Goal: Task Accomplishment & Management: Use online tool/utility

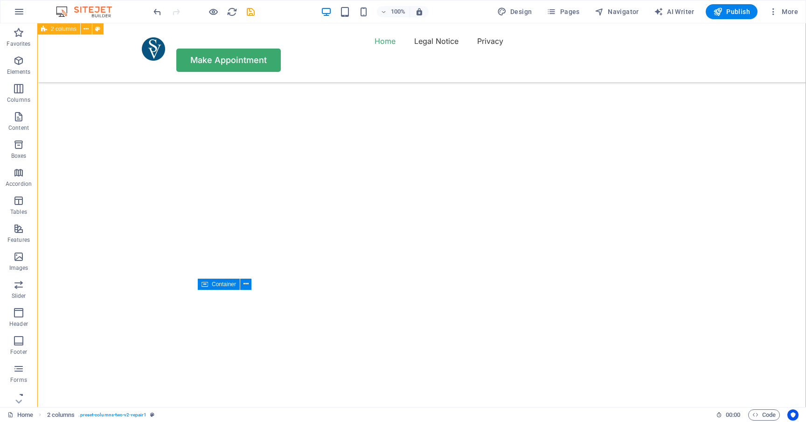
scroll to position [753, 0]
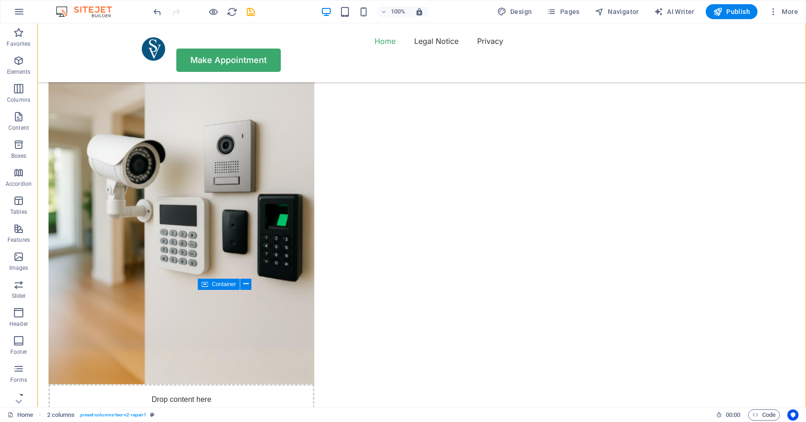
click at [283, 37] on div "Menu Home Legal Notice Privacy Make Appointment" at bounding box center [421, 52] width 769 height 59
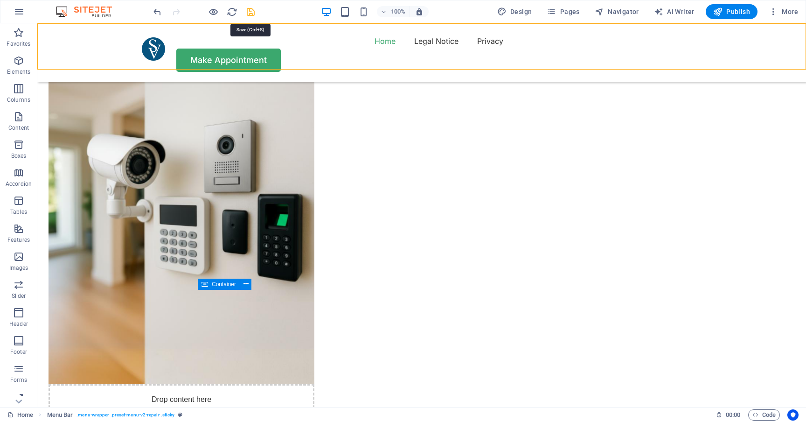
click at [251, 10] on icon "save" at bounding box center [250, 12] width 11 height 11
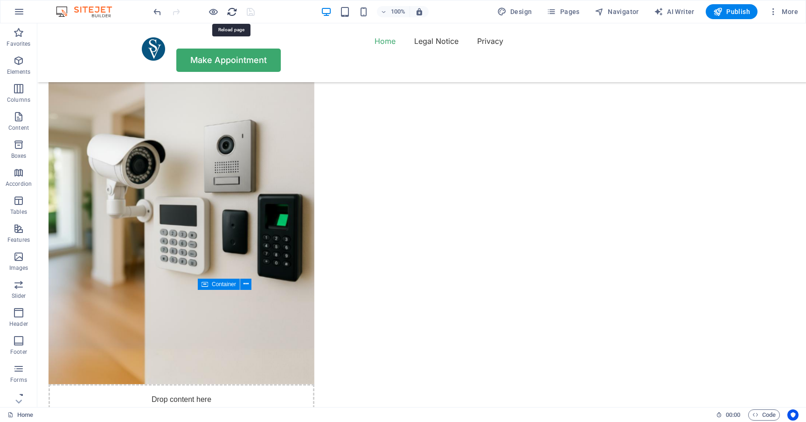
click at [232, 13] on icon "reload" at bounding box center [232, 12] width 11 height 11
click at [233, 10] on icon "reload" at bounding box center [232, 12] width 11 height 11
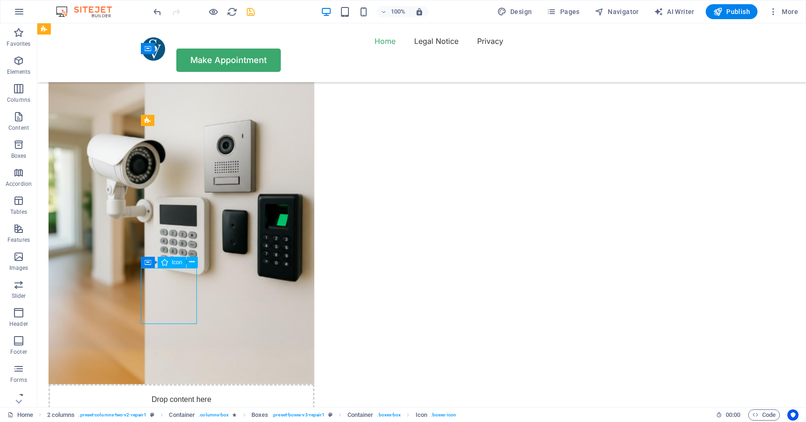
select select "xMidYMid"
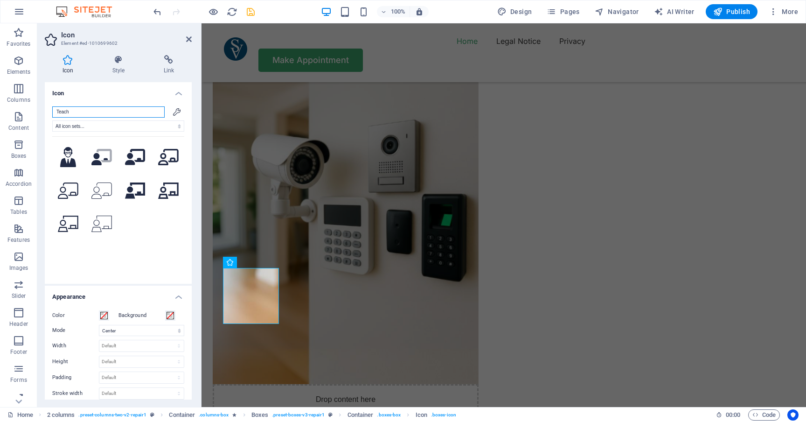
click at [76, 112] on input "Teach" at bounding box center [108, 111] width 112 height 11
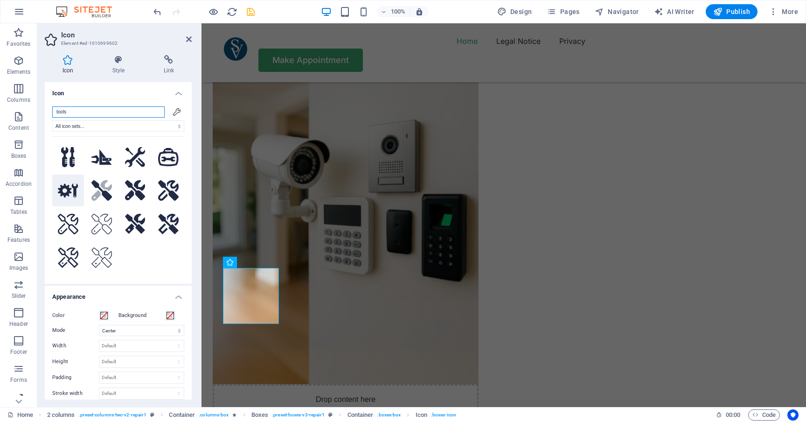
type input "tools"
click at [69, 197] on icon at bounding box center [68, 190] width 21 height 14
click at [67, 225] on icon at bounding box center [68, 224] width 21 height 21
click at [104, 199] on icon at bounding box center [101, 190] width 21 height 21
click at [137, 199] on icon at bounding box center [135, 190] width 21 height 21
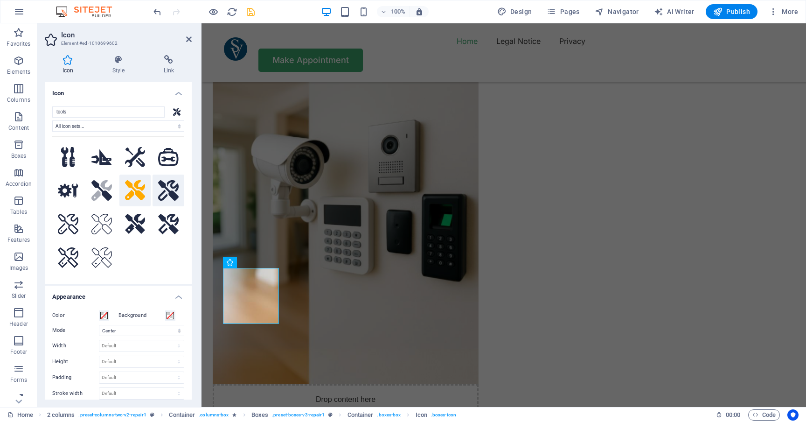
click at [171, 197] on icon at bounding box center [168, 190] width 21 height 21
click at [160, 234] on icon at bounding box center [168, 224] width 21 height 21
click at [135, 230] on icon at bounding box center [135, 224] width 21 height 21
click at [98, 234] on icon at bounding box center [101, 224] width 21 height 21
click at [80, 232] on button at bounding box center [68, 224] width 32 height 32
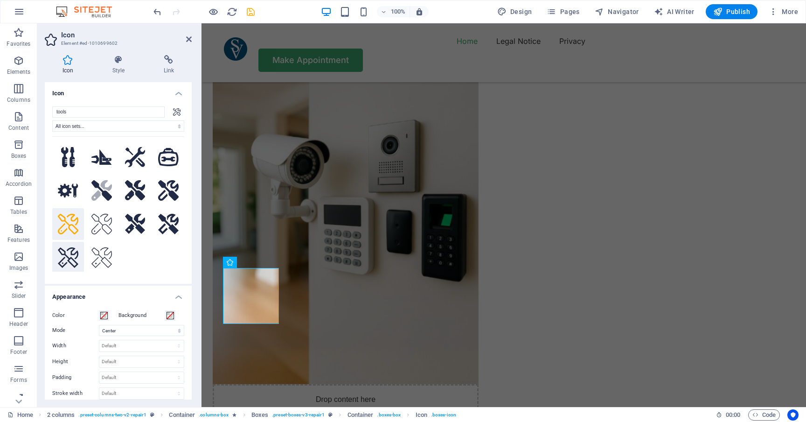
click at [69, 263] on icon at bounding box center [68, 257] width 21 height 21
click at [69, 197] on icon at bounding box center [68, 190] width 21 height 14
click at [105, 199] on icon at bounding box center [101, 190] width 21 height 21
click at [104, 158] on icon at bounding box center [101, 156] width 21 height 15
click at [133, 158] on icon at bounding box center [135, 157] width 21 height 20
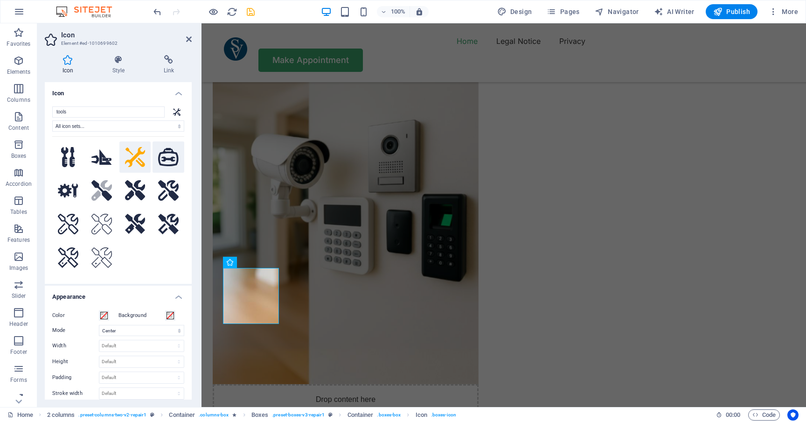
click at [160, 159] on icon at bounding box center [168, 157] width 21 height 18
click at [57, 154] on button at bounding box center [68, 157] width 32 height 32
click at [160, 156] on icon at bounding box center [168, 157] width 21 height 18
click at [137, 155] on icon at bounding box center [135, 157] width 21 height 20
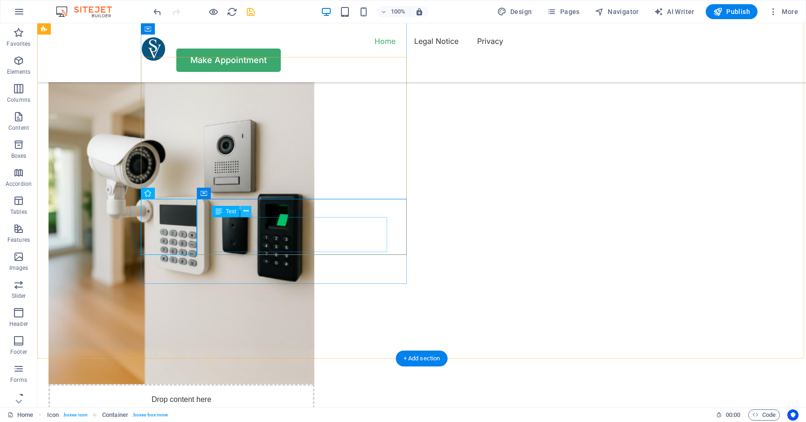
click at [246, 210] on icon at bounding box center [246, 211] width 5 height 10
click at [216, 196] on div "Container" at bounding box center [218, 193] width 42 height 11
click at [216, 193] on span "Container" at bounding box center [223, 193] width 24 height 6
click at [207, 194] on div "Container" at bounding box center [218, 193] width 42 height 11
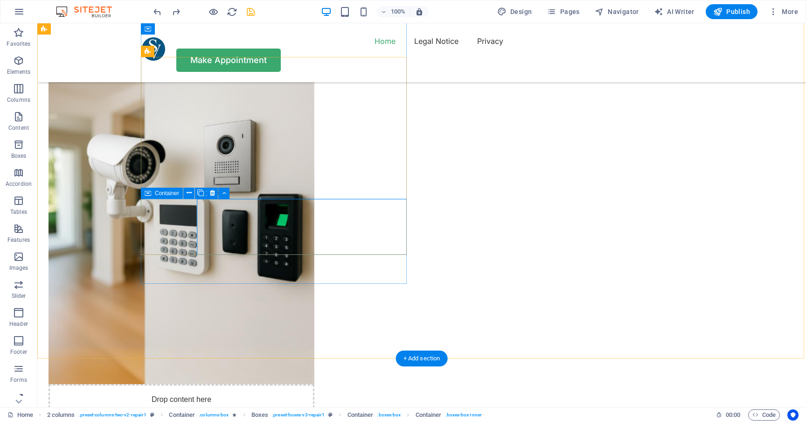
click at [148, 195] on icon at bounding box center [148, 193] width 7 height 11
click at [163, 193] on span "Container" at bounding box center [167, 193] width 24 height 6
click at [200, 192] on icon at bounding box center [200, 193] width 7 height 10
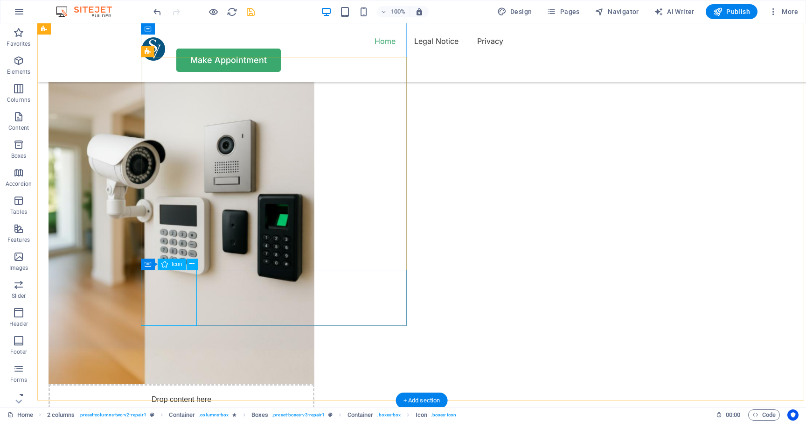
select select "xMidYMid"
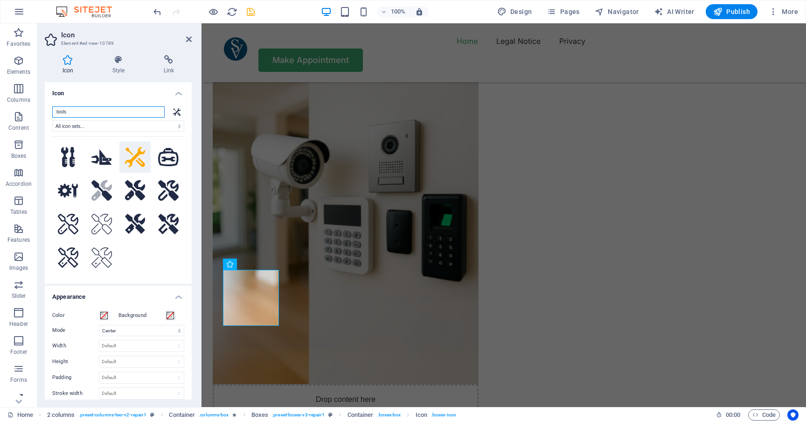
paste input "Headset"
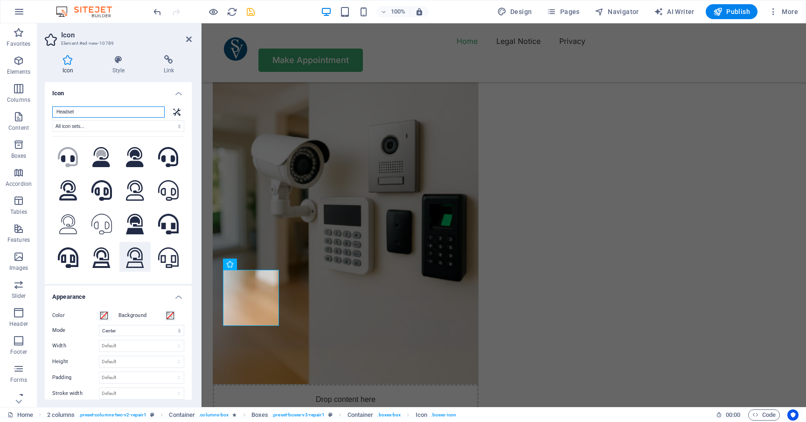
type input "Headset"
click at [130, 264] on icon at bounding box center [135, 257] width 18 height 21
click at [135, 224] on icon at bounding box center [135, 224] width 18 height 21
click at [133, 148] on icon at bounding box center [135, 157] width 18 height 21
click at [170, 155] on icon at bounding box center [168, 157] width 21 height 21
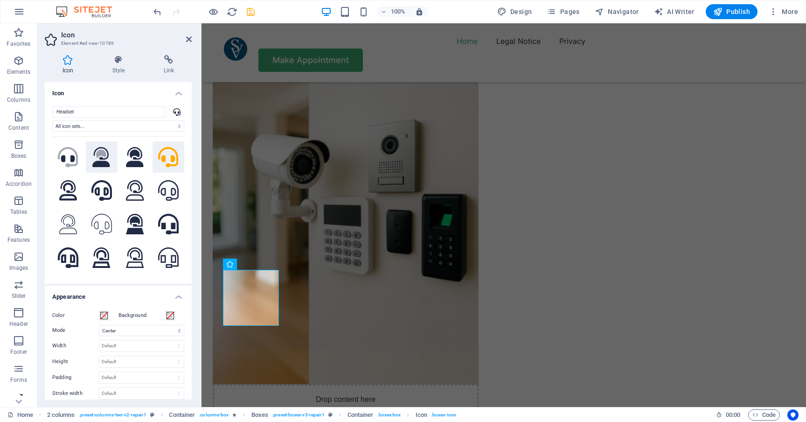
click at [104, 160] on icon ".fa-secondary{opacity:.4}" at bounding box center [101, 157] width 18 height 21
click at [70, 189] on icon at bounding box center [68, 190] width 18 height 21
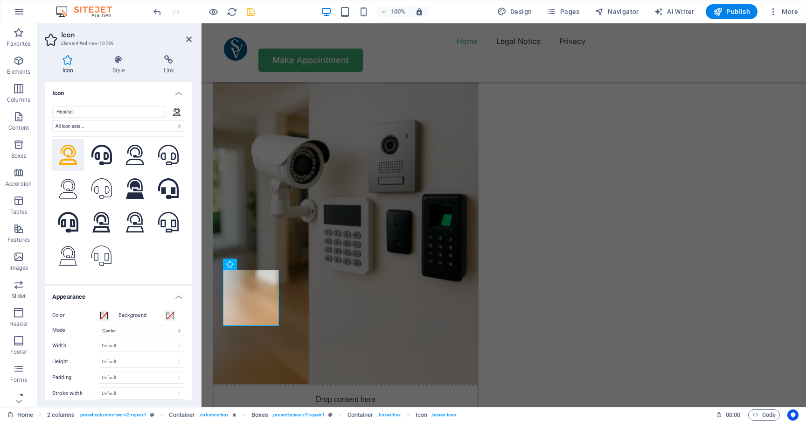
scroll to position [2, 0]
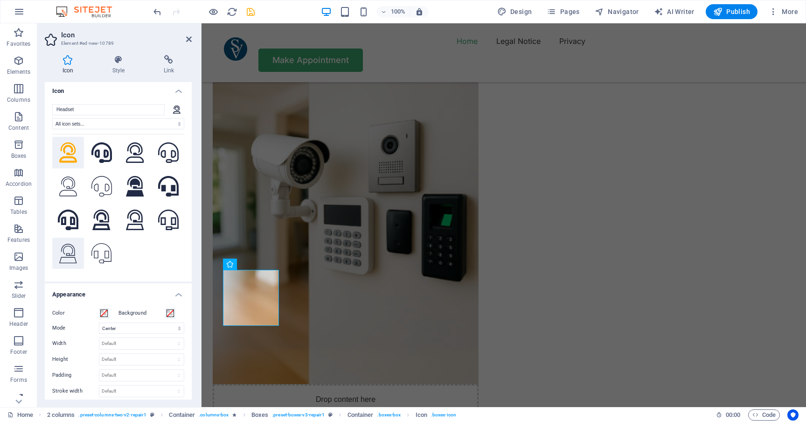
click at [70, 251] on icon at bounding box center [68, 253] width 18 height 21
click at [69, 215] on icon at bounding box center [68, 219] width 21 height 21
click at [97, 212] on icon at bounding box center [101, 219] width 18 height 21
click at [135, 182] on icon at bounding box center [135, 186] width 18 height 21
click at [71, 146] on icon at bounding box center [68, 152] width 18 height 21
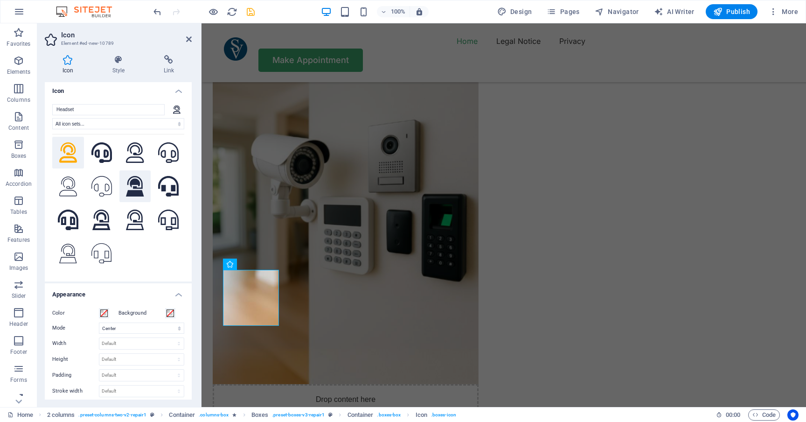
click at [131, 176] on icon at bounding box center [135, 186] width 18 height 21
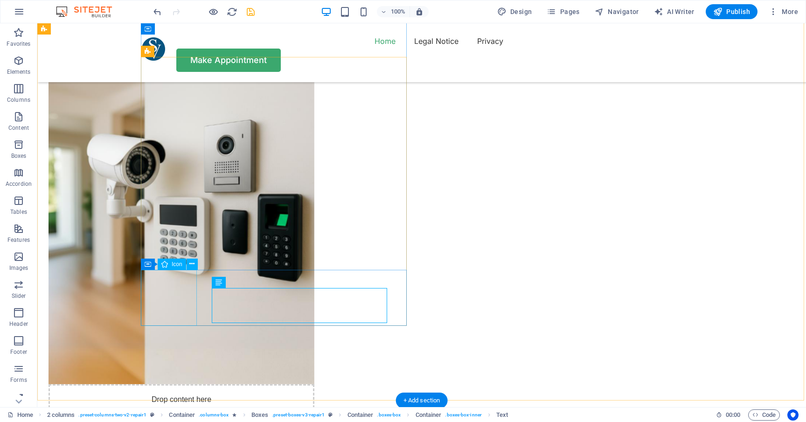
select select "xMidYMid"
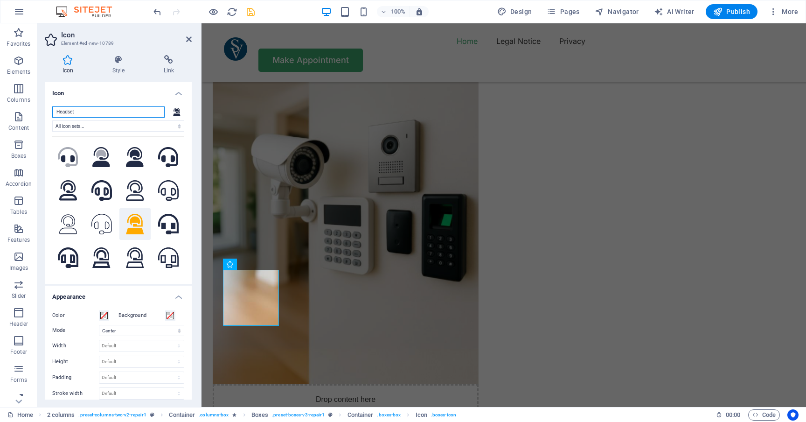
click at [77, 112] on input "Headset" at bounding box center [108, 111] width 112 height 11
type input "H"
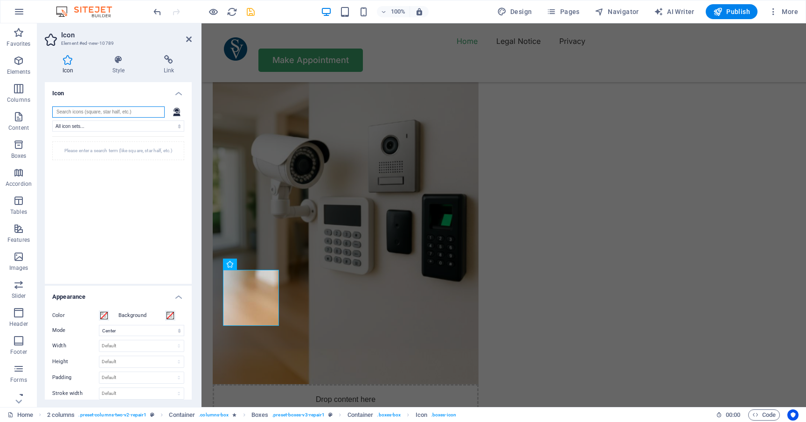
paste input "support"
type input "support"
click at [73, 160] on icon at bounding box center [68, 157] width 18 height 21
click at [99, 160] on icon at bounding box center [102, 157] width 18 height 21
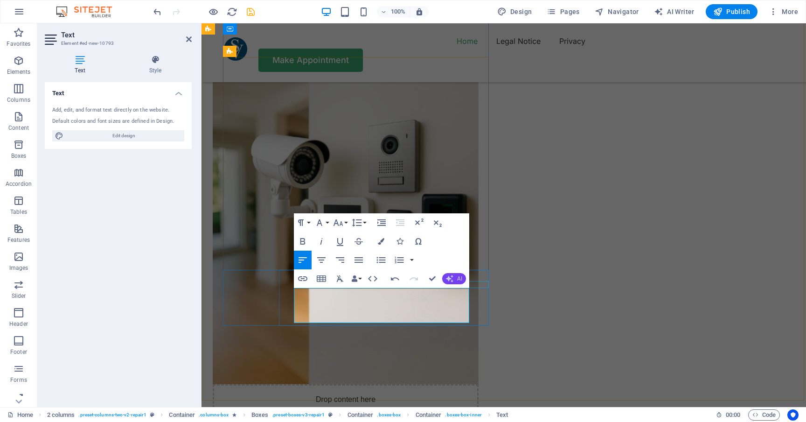
click at [456, 280] on button "AI" at bounding box center [454, 278] width 24 height 11
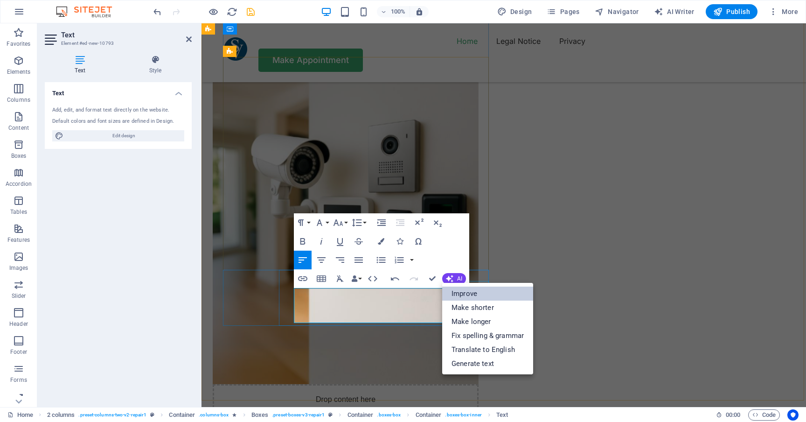
click at [462, 296] on link "Improve" at bounding box center [487, 293] width 91 height 14
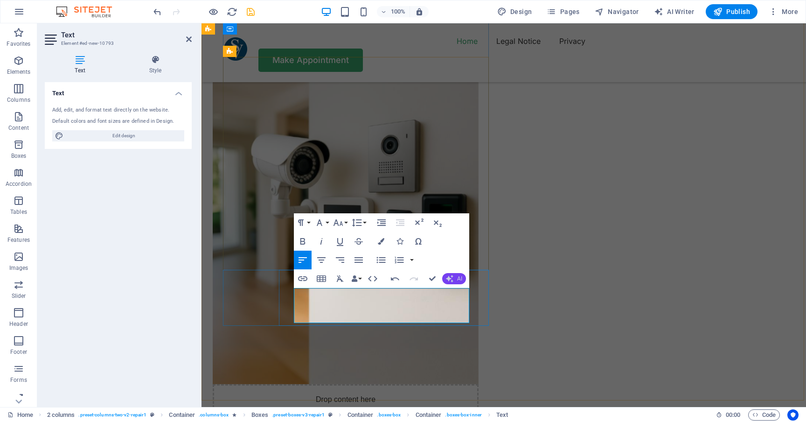
click at [455, 281] on button "AI" at bounding box center [454, 278] width 24 height 11
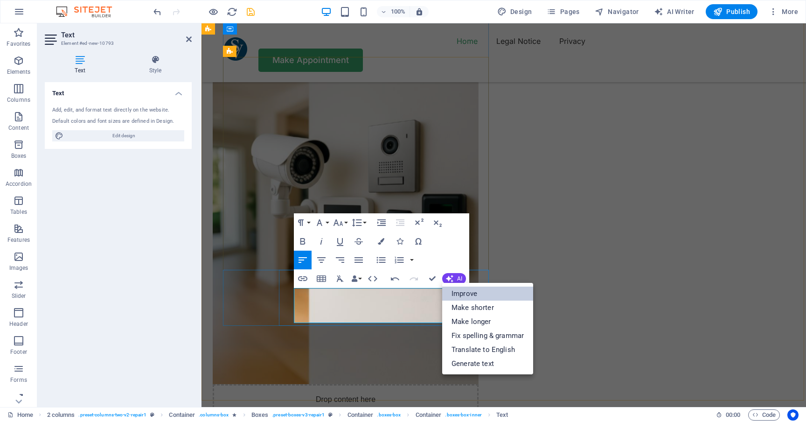
click at [459, 293] on link "Improve" at bounding box center [487, 293] width 91 height 14
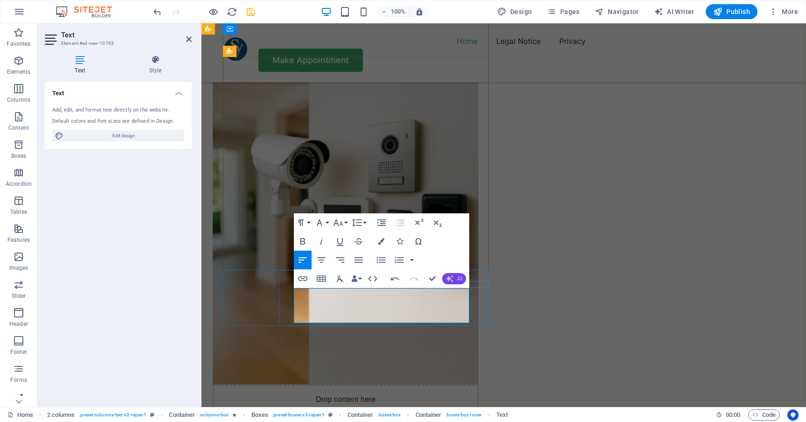
click at [458, 278] on span "AI" at bounding box center [459, 279] width 5 height 6
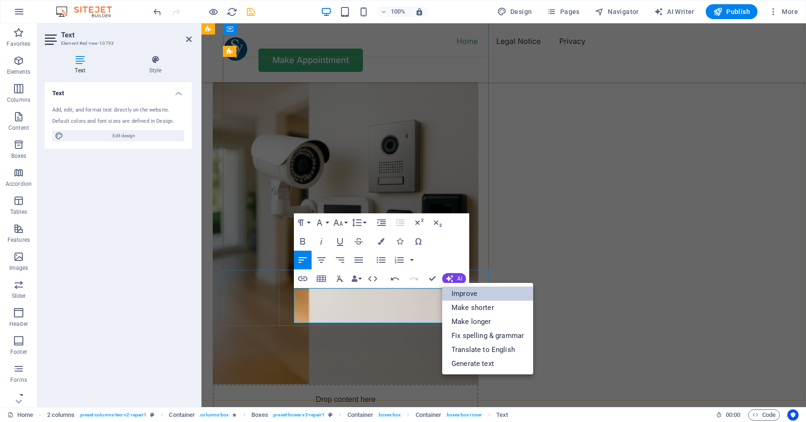
click at [459, 294] on link "Improve" at bounding box center [487, 293] width 91 height 14
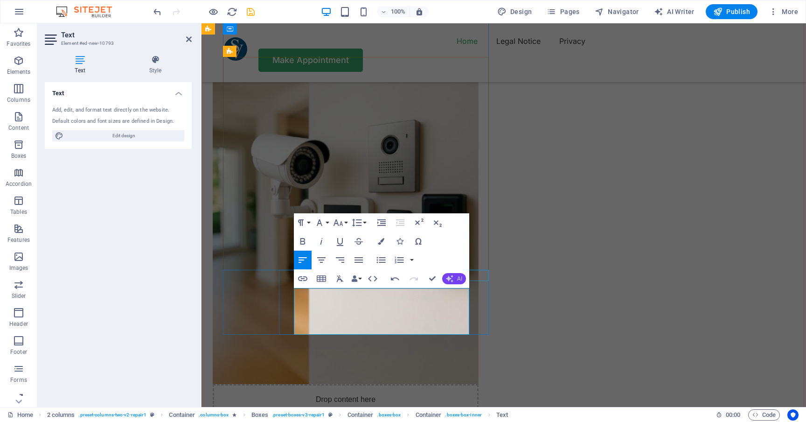
click at [455, 279] on button "AI" at bounding box center [454, 278] width 24 height 11
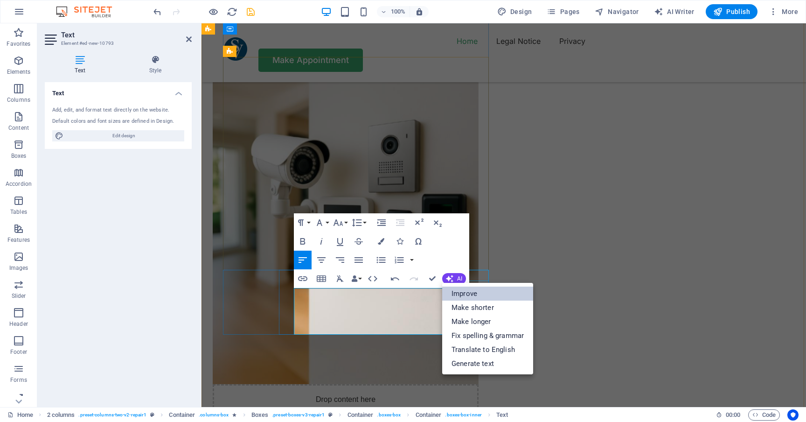
click at [465, 290] on link "Improve" at bounding box center [487, 293] width 91 height 14
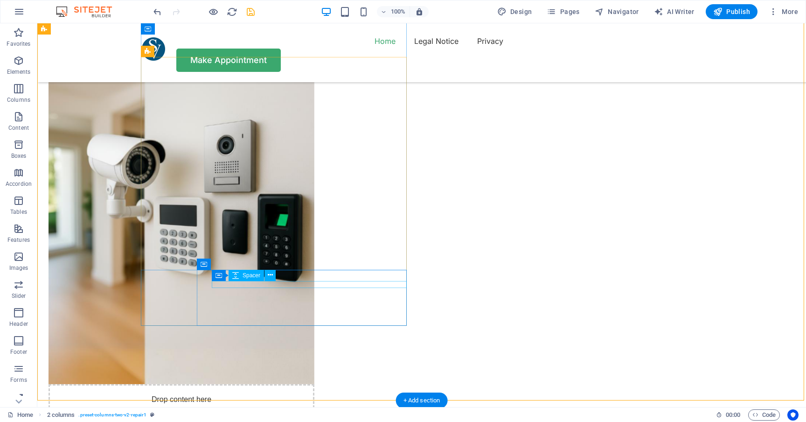
click at [276, 277] on div "Container Spacer" at bounding box center [247, 276] width 70 height 12
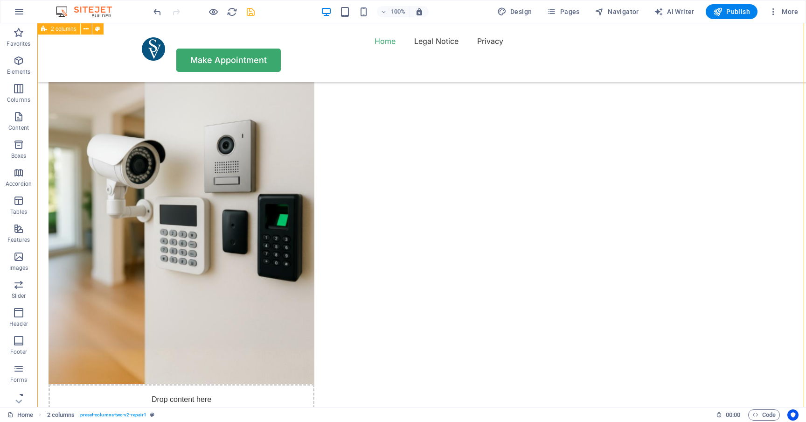
click at [251, 11] on icon "save" at bounding box center [250, 12] width 11 height 11
select select "px"
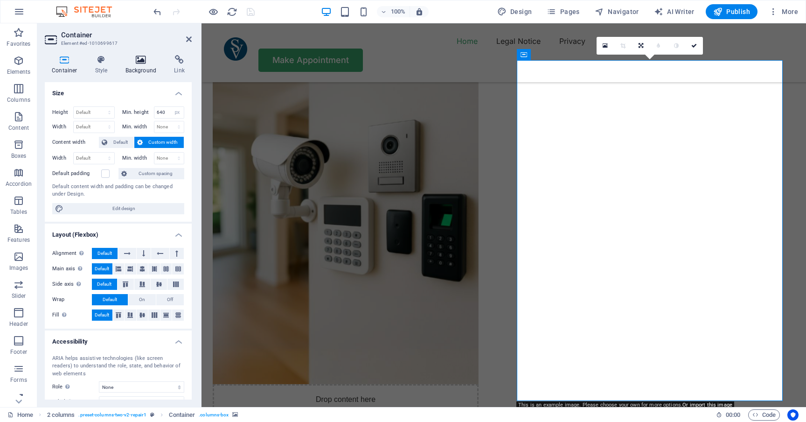
click at [149, 61] on icon at bounding box center [140, 59] width 45 height 9
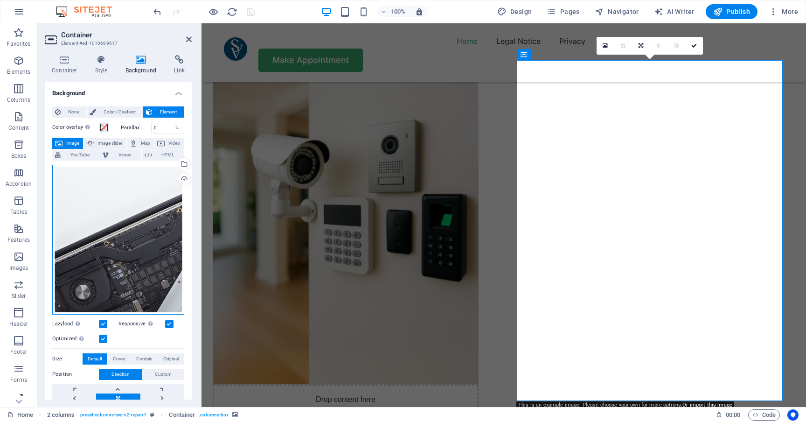
click at [120, 227] on div "Drag files here, click to choose files or select files from Files or our free s…" at bounding box center [118, 240] width 132 height 150
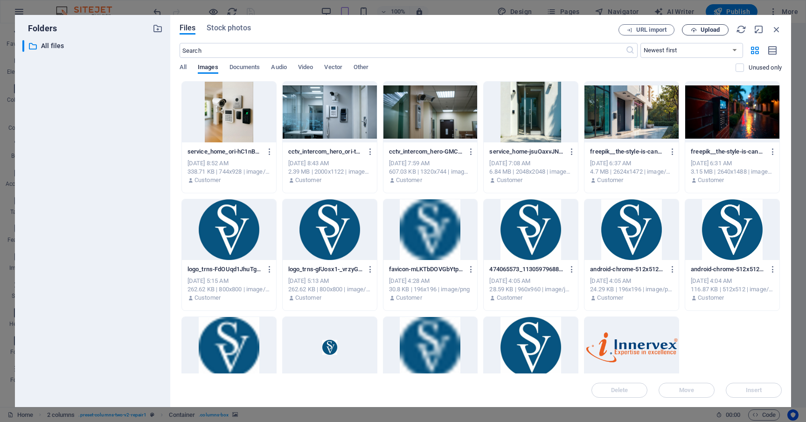
click at [703, 30] on span "Upload" at bounding box center [710, 30] width 19 height 6
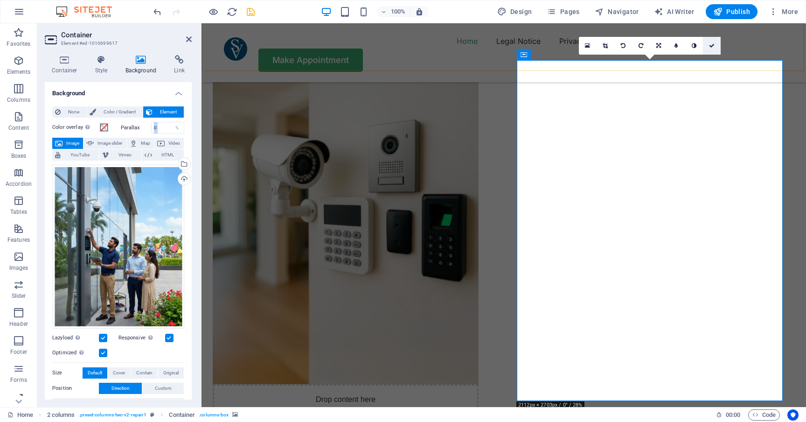
click at [711, 45] on icon at bounding box center [712, 46] width 6 height 6
click at [129, 199] on div "Drag files here, click to choose files or select files from Files or our free s…" at bounding box center [118, 247] width 132 height 164
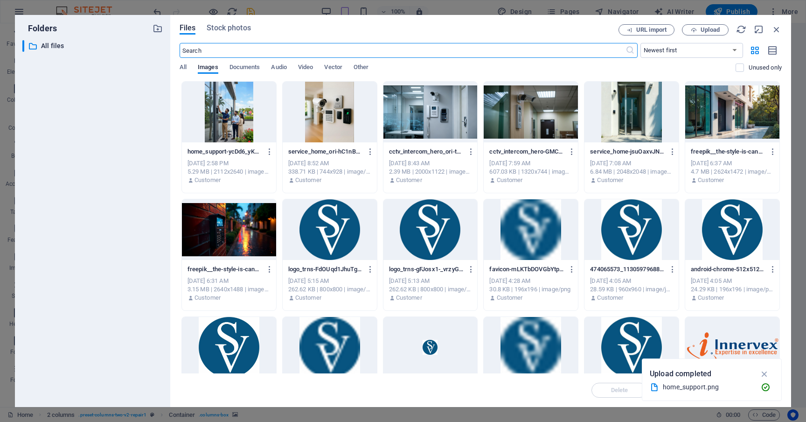
click at [229, 118] on div at bounding box center [229, 112] width 94 height 61
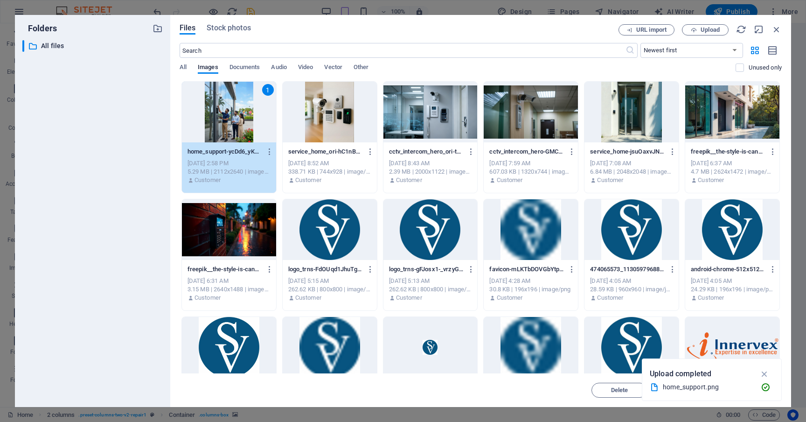
click at [229, 118] on div "1" at bounding box center [229, 112] width 94 height 61
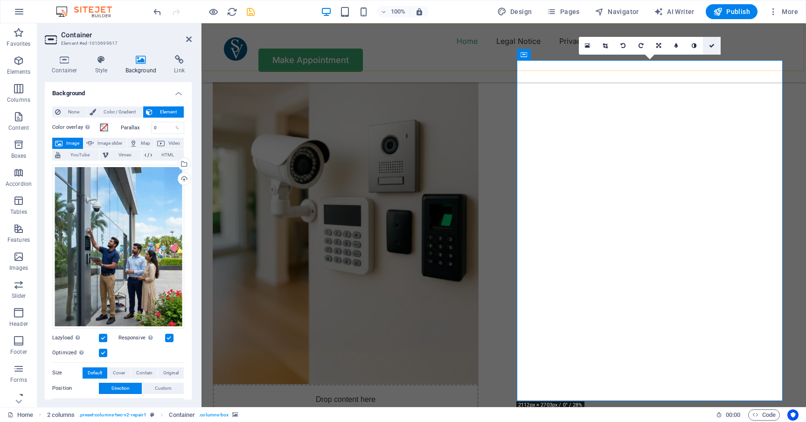
click at [715, 44] on link at bounding box center [712, 46] width 18 height 18
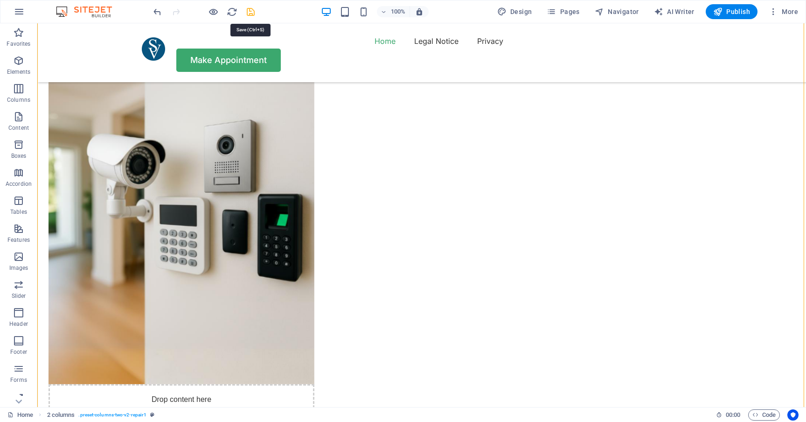
click at [253, 12] on icon "save" at bounding box center [250, 12] width 11 height 11
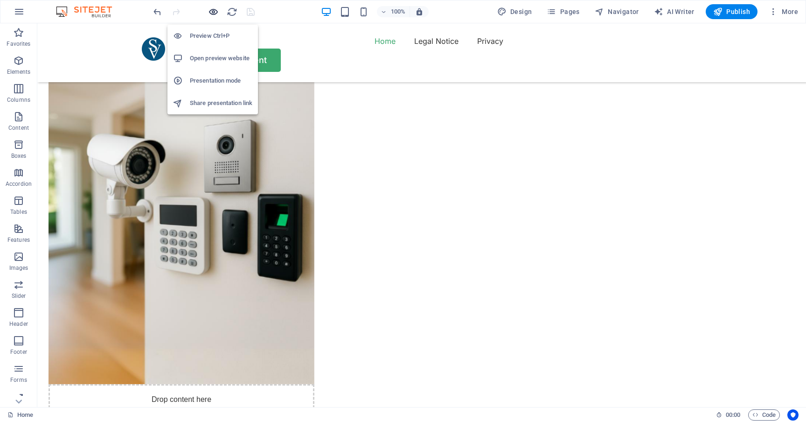
click at [216, 10] on icon "button" at bounding box center [213, 12] width 11 height 11
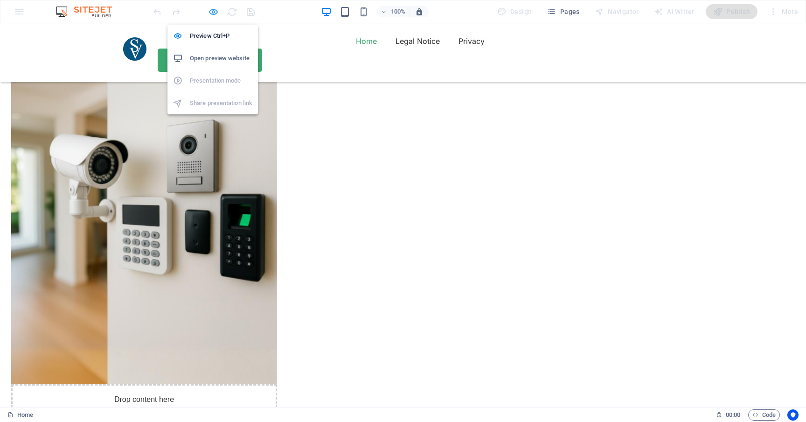
click at [216, 14] on icon "button" at bounding box center [213, 12] width 11 height 11
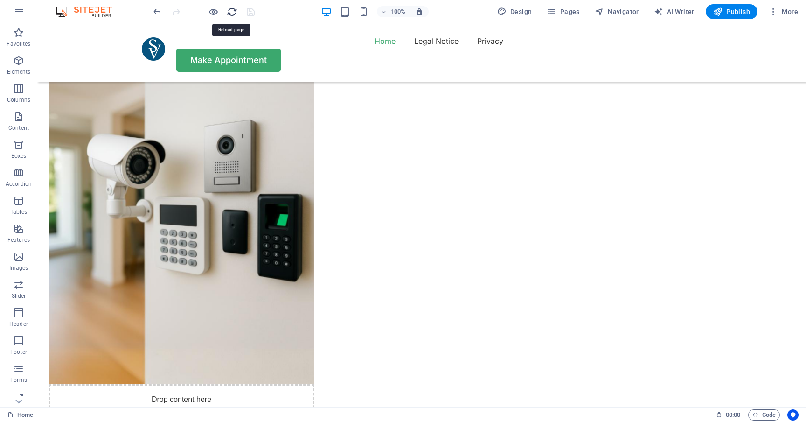
click at [232, 13] on icon "reload" at bounding box center [232, 12] width 11 height 11
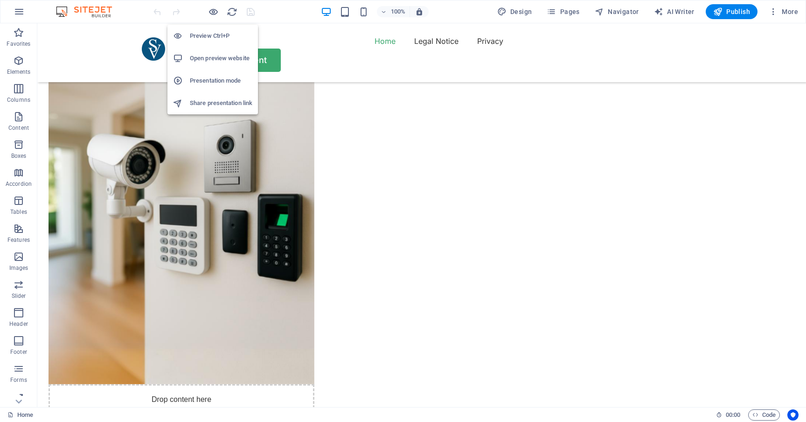
click at [226, 58] on h6 "Open preview website" at bounding box center [221, 58] width 63 height 11
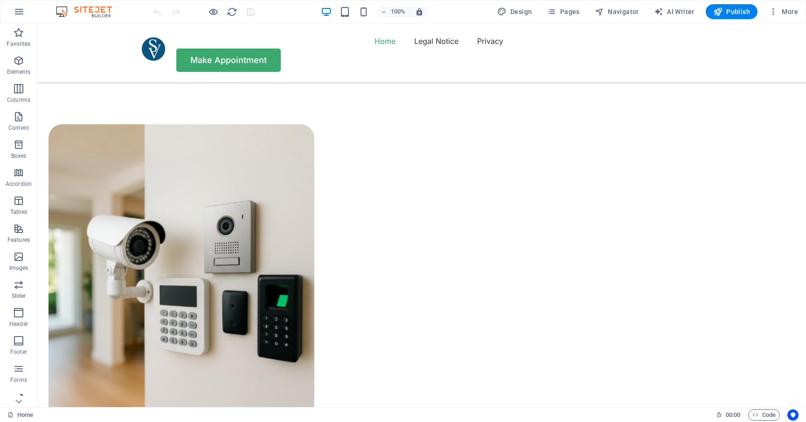
scroll to position [634, 0]
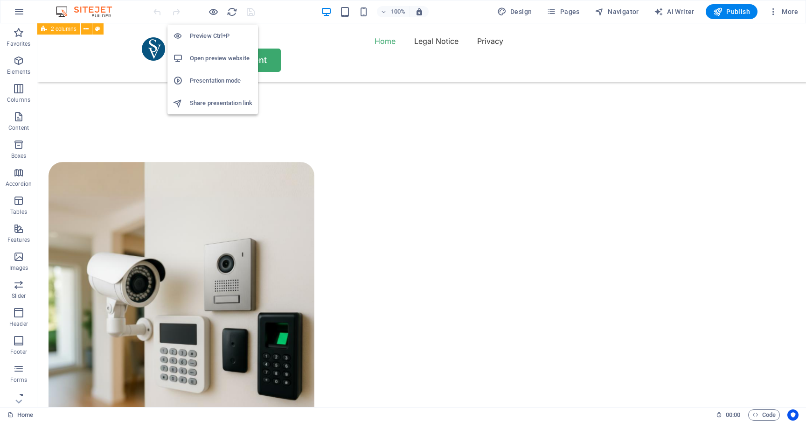
click at [216, 55] on h6 "Open preview website" at bounding box center [221, 58] width 63 height 11
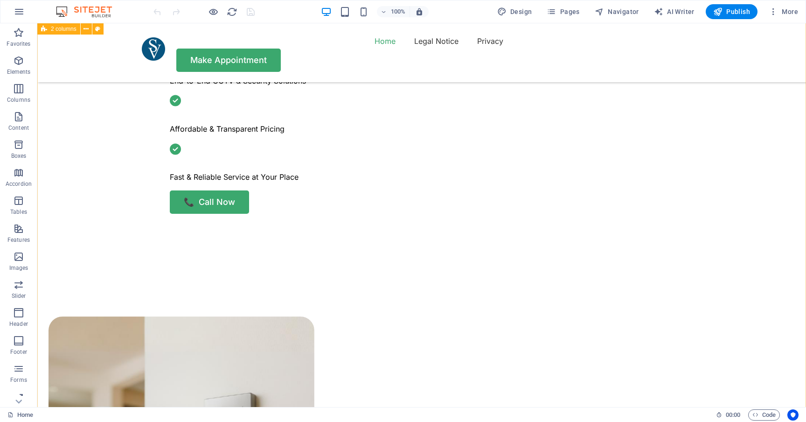
scroll to position [478, 0]
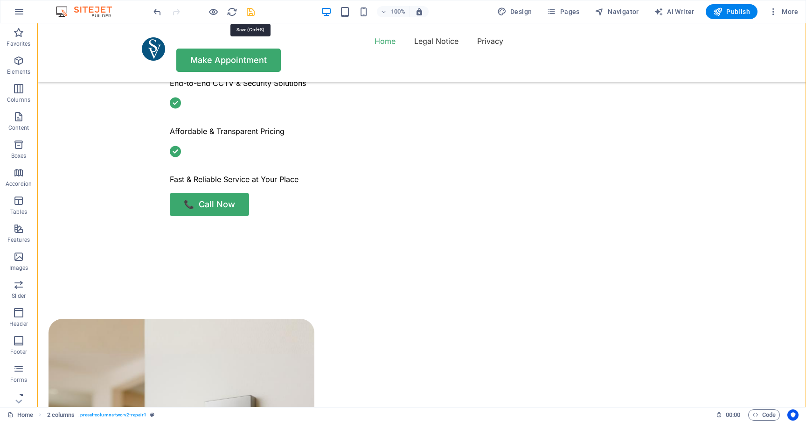
click at [248, 12] on icon "save" at bounding box center [250, 12] width 11 height 11
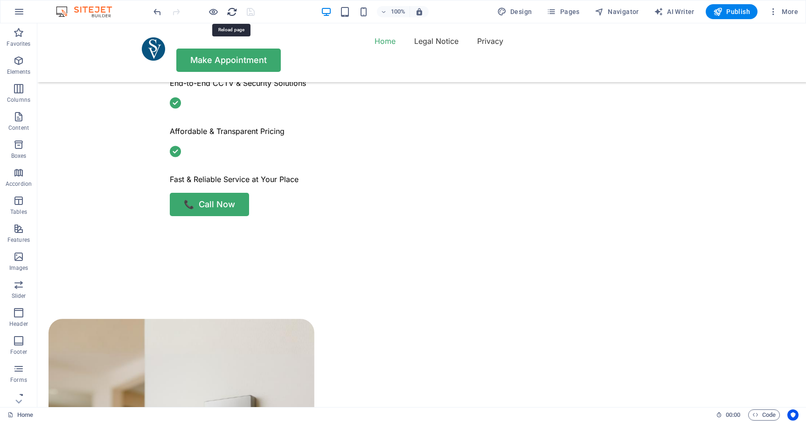
click at [232, 10] on icon "reload" at bounding box center [232, 12] width 11 height 11
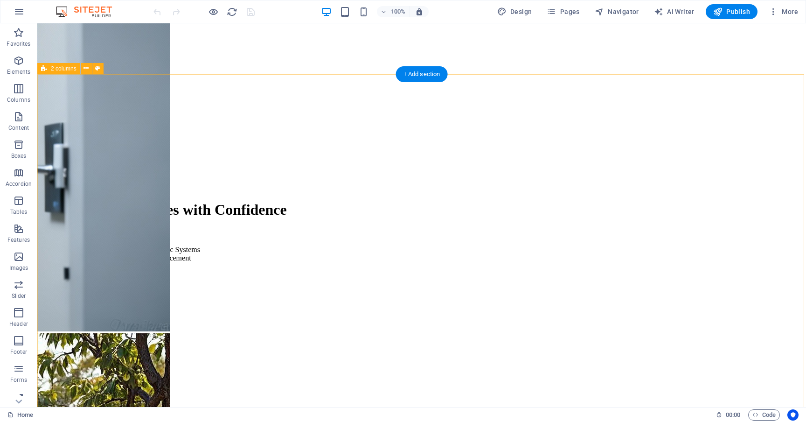
scroll to position [312, 0]
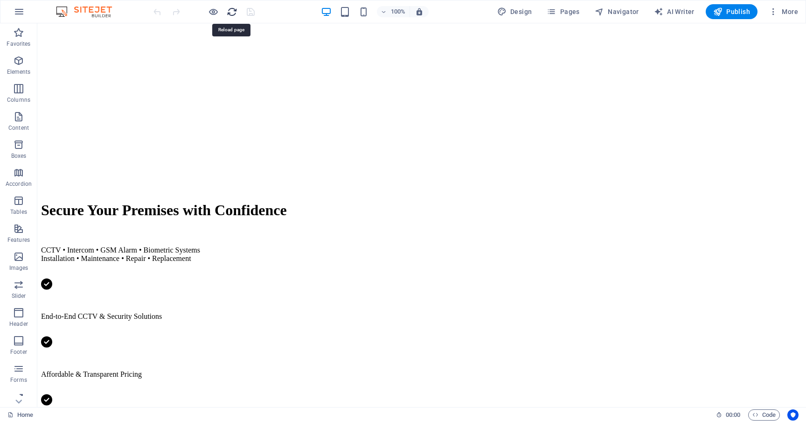
click at [233, 12] on icon "reload" at bounding box center [232, 12] width 11 height 11
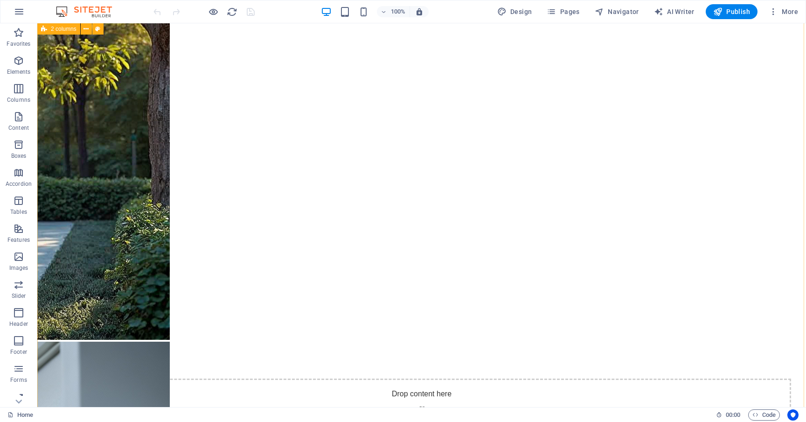
scroll to position [808, 0]
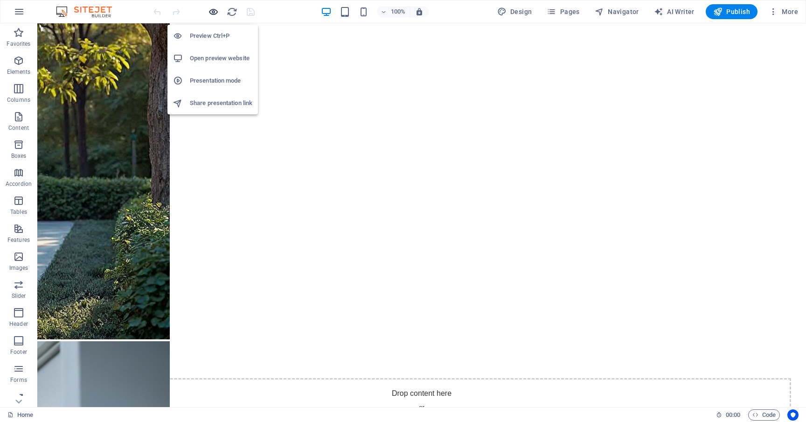
click at [213, 11] on icon "button" at bounding box center [213, 12] width 11 height 11
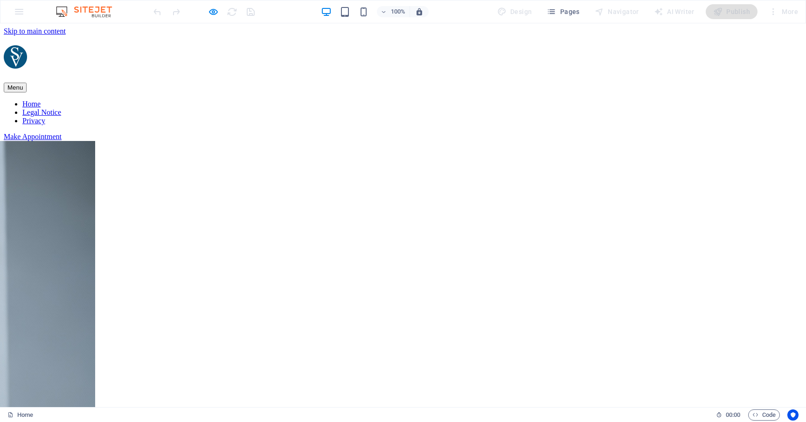
scroll to position [0, 0]
click at [212, 12] on icon "button" at bounding box center [213, 12] width 11 height 11
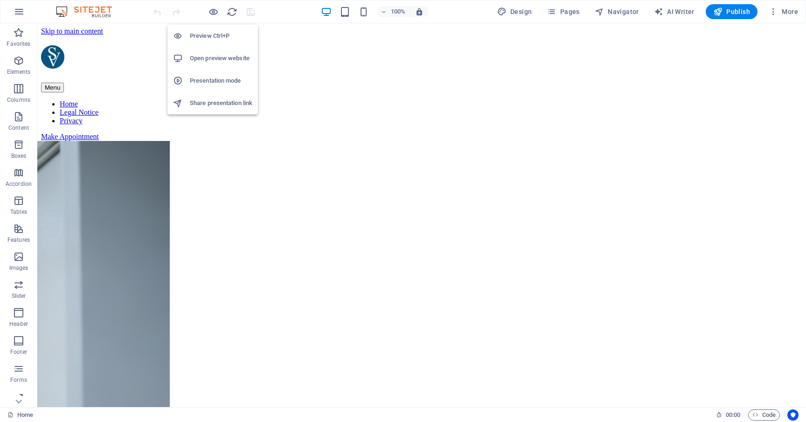
click at [211, 58] on h6 "Open preview website" at bounding box center [221, 58] width 63 height 11
